Goal: Task Accomplishment & Management: Complete application form

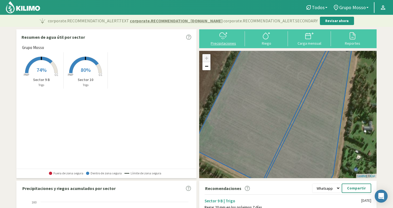
click at [221, 40] on svg-icon at bounding box center [223, 38] width 9 height 5
type input "[DATE]"
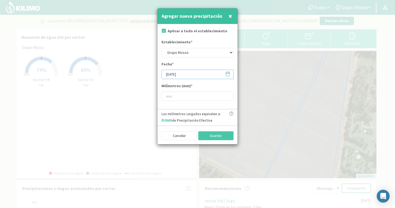
click at [207, 76] on input "[DATE]" at bounding box center [198, 74] width 72 height 9
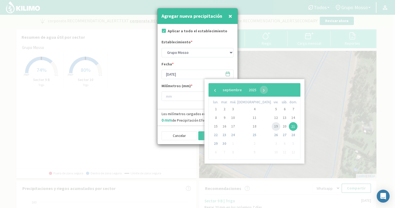
click at [272, 127] on span "19" at bounding box center [276, 126] width 9 height 9
type input "[DATE]"
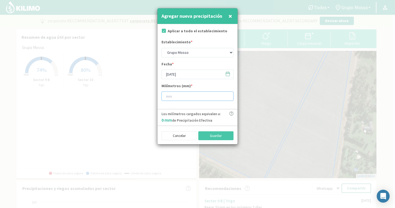
click at [190, 98] on input "number" at bounding box center [198, 95] width 72 height 9
type input ".3"
click at [188, 76] on input "[DATE]" at bounding box center [198, 74] width 72 height 9
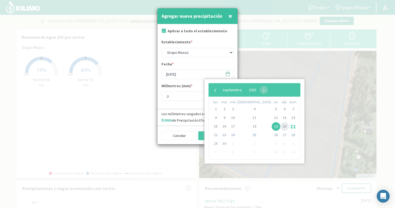
click at [280, 127] on span "20" at bounding box center [284, 126] width 9 height 9
type input "[DATE]"
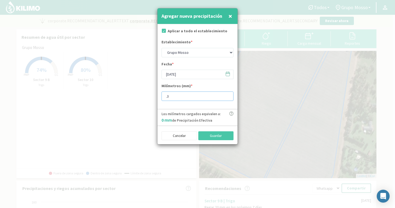
drag, startPoint x: 177, startPoint y: 99, endPoint x: 143, endPoint y: 97, distance: 34.2
click at [144, 97] on div "Agregar nueva precipitación × Aplicar a todo el establecimiento Establecimiento…" at bounding box center [197, 104] width 395 height 208
type input "10"
type input "10.7"
click at [225, 137] on button "Guardar" at bounding box center [215, 135] width 35 height 9
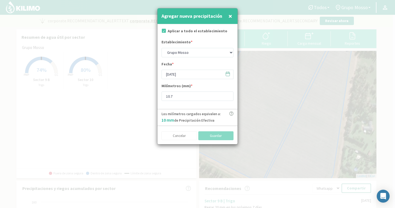
type input "[DATE]"
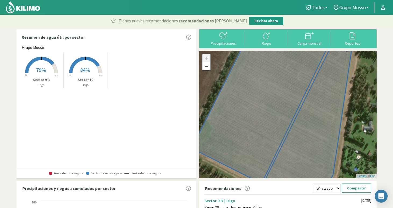
click at [83, 70] on span "84%" at bounding box center [85, 69] width 10 height 7
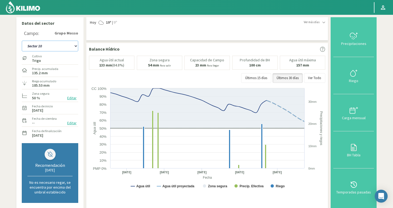
click at [52, 47] on select "Sector 10 Sector 9 B" at bounding box center [50, 46] width 56 height 11
click at [22, 41] on select "Sector 10 Sector 9 B" at bounding box center [50, 46] width 56 height 11
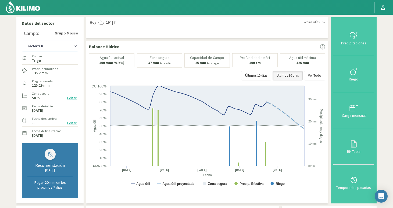
click at [47, 47] on select "Sector 10 Sector 9 B" at bounding box center [50, 46] width 56 height 11
click at [22, 41] on select "Sector 10 Sector 9 B" at bounding box center [50, 46] width 56 height 11
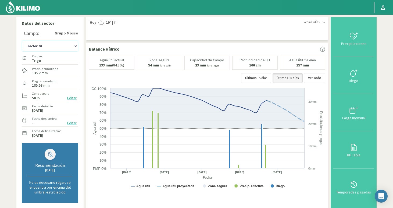
click at [56, 48] on select "Sector 10 Sector 9 B" at bounding box center [50, 46] width 56 height 11
click at [22, 41] on select "Sector 10 Sector 9 B" at bounding box center [50, 46] width 56 height 11
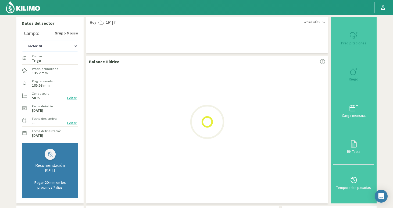
select select "7: Object"
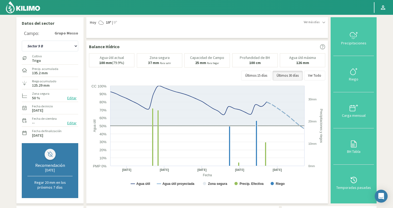
click at [28, 6] on img at bounding box center [22, 7] width 35 height 13
